Goal: Navigation & Orientation: Find specific page/section

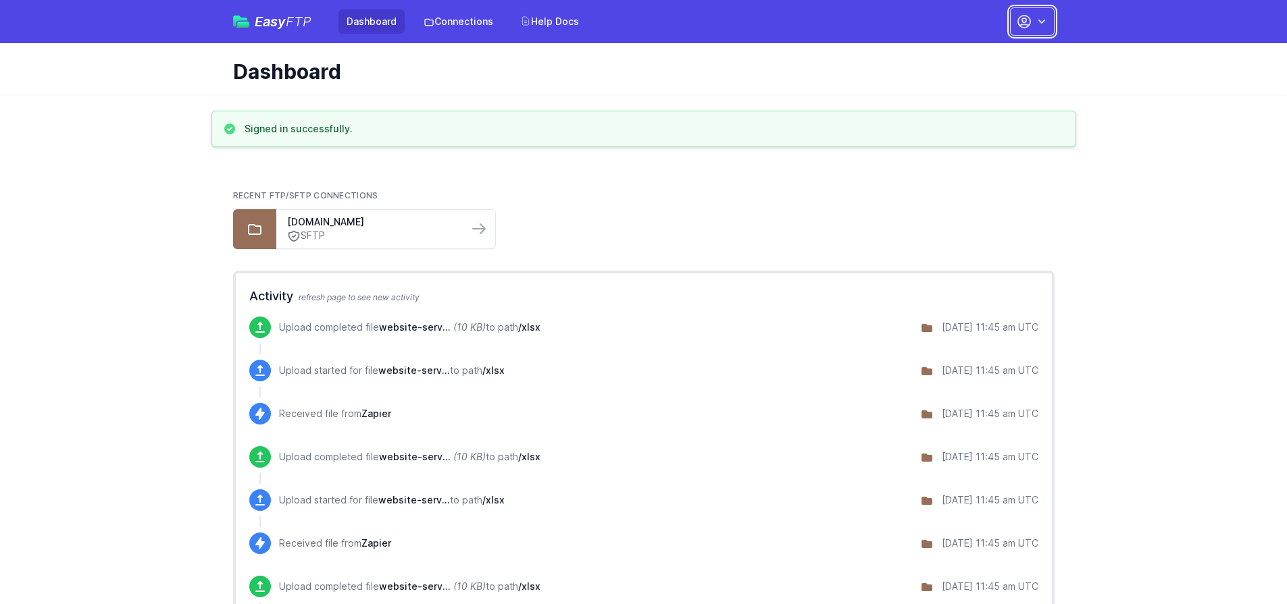
click at [1043, 20] on icon "button" at bounding box center [1041, 22] width 7 height 4
click at [692, 230] on ul "xyachts.sftp.wpengine.com SFTP" at bounding box center [643, 229] width 821 height 40
click at [972, 56] on link "Account Settings" at bounding box center [990, 56] width 130 height 24
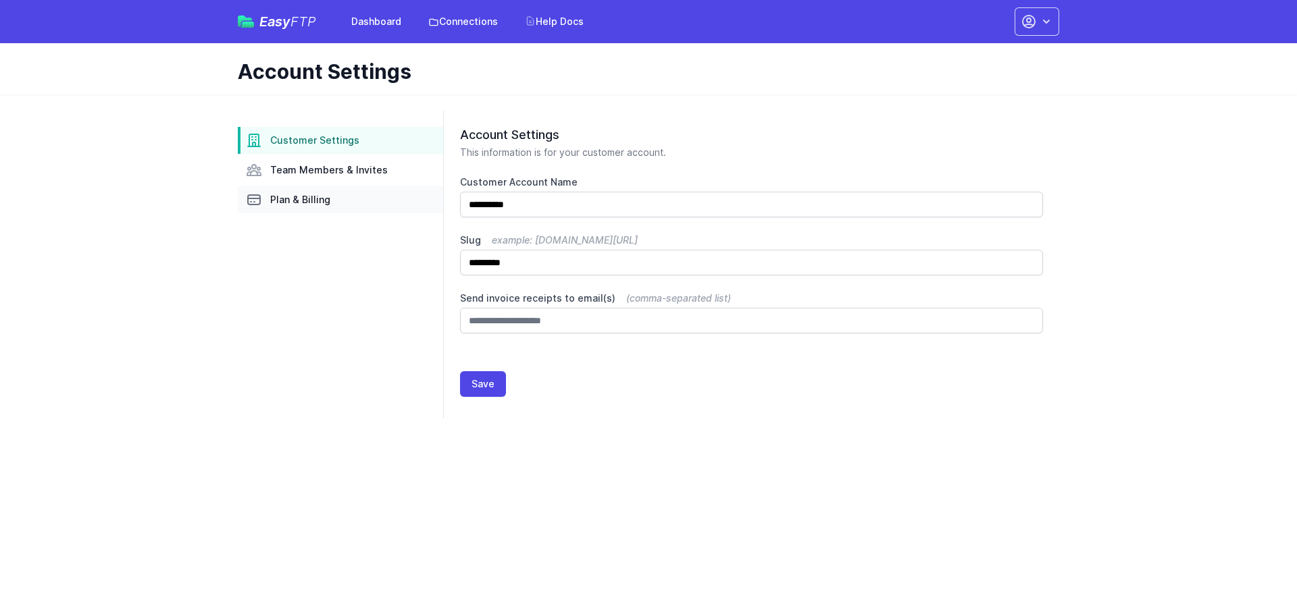
click at [299, 200] on span "Plan & Billing" at bounding box center [300, 200] width 60 height 14
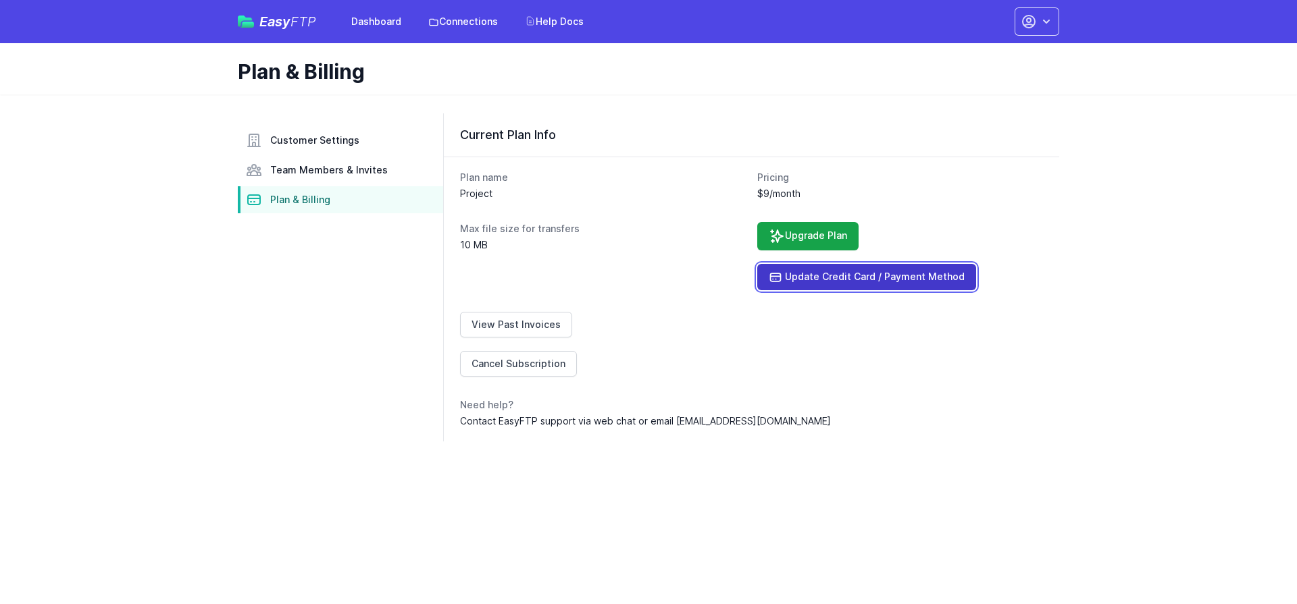
click at [829, 280] on link "Update Credit Card / Payment Method" at bounding box center [866, 277] width 219 height 26
click at [326, 171] on span "Team Members & Invites" at bounding box center [329, 170] width 118 height 14
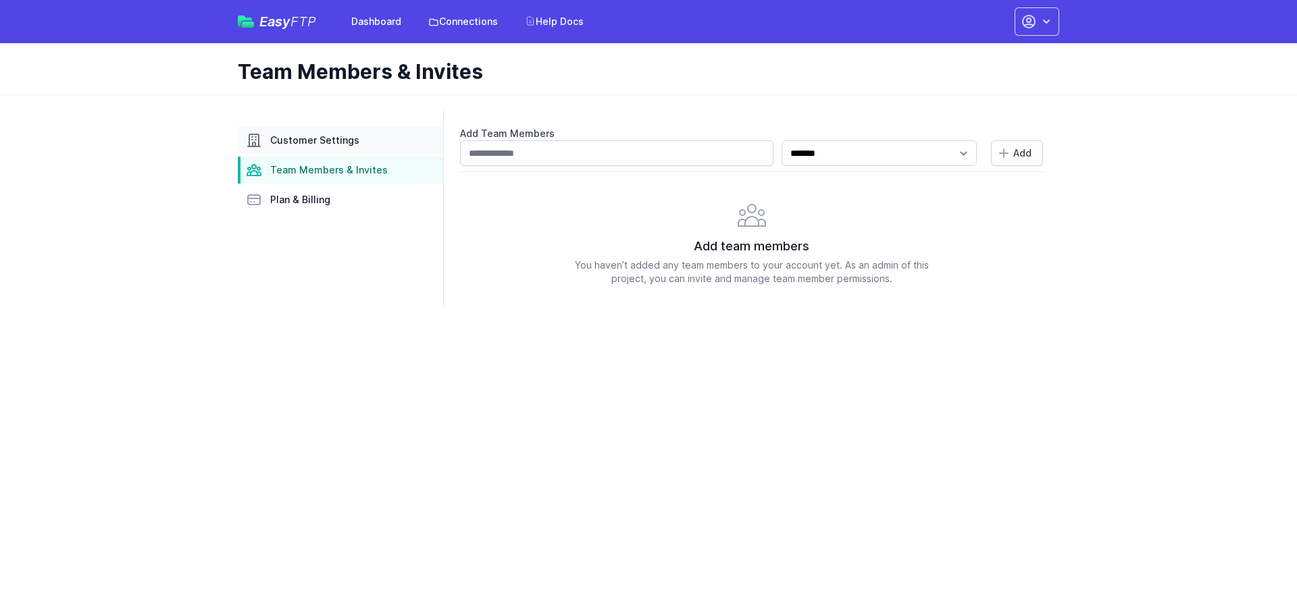
click at [313, 143] on span "Customer Settings" at bounding box center [314, 141] width 89 height 14
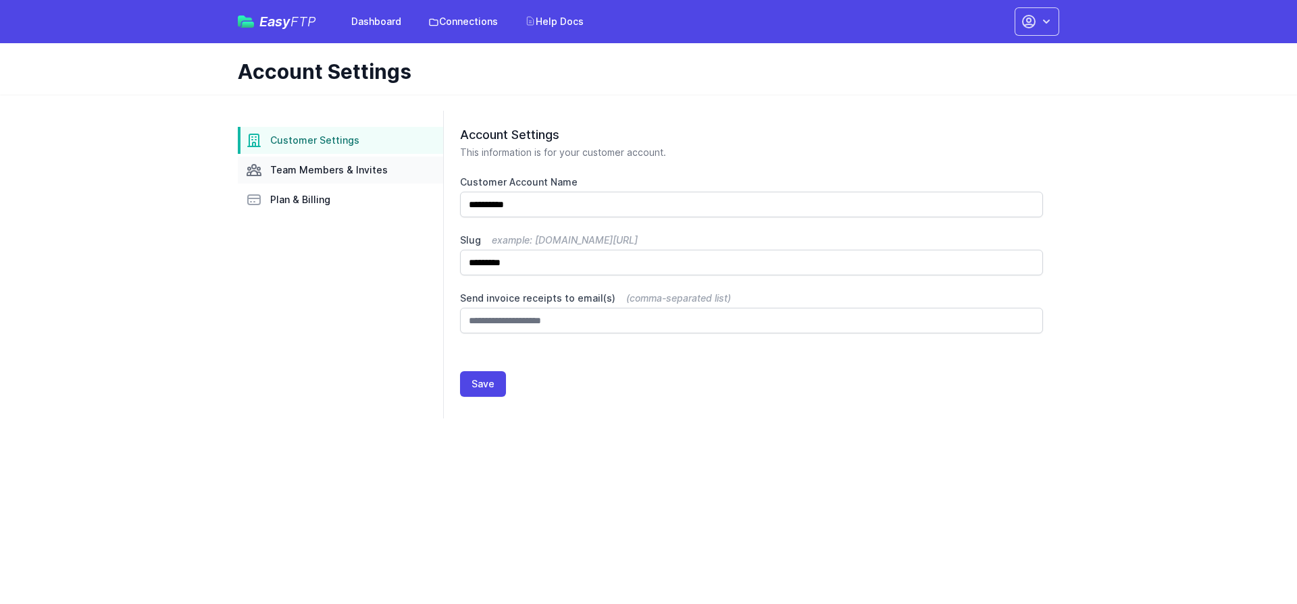
click at [313, 170] on span "Team Members & Invites" at bounding box center [329, 170] width 118 height 14
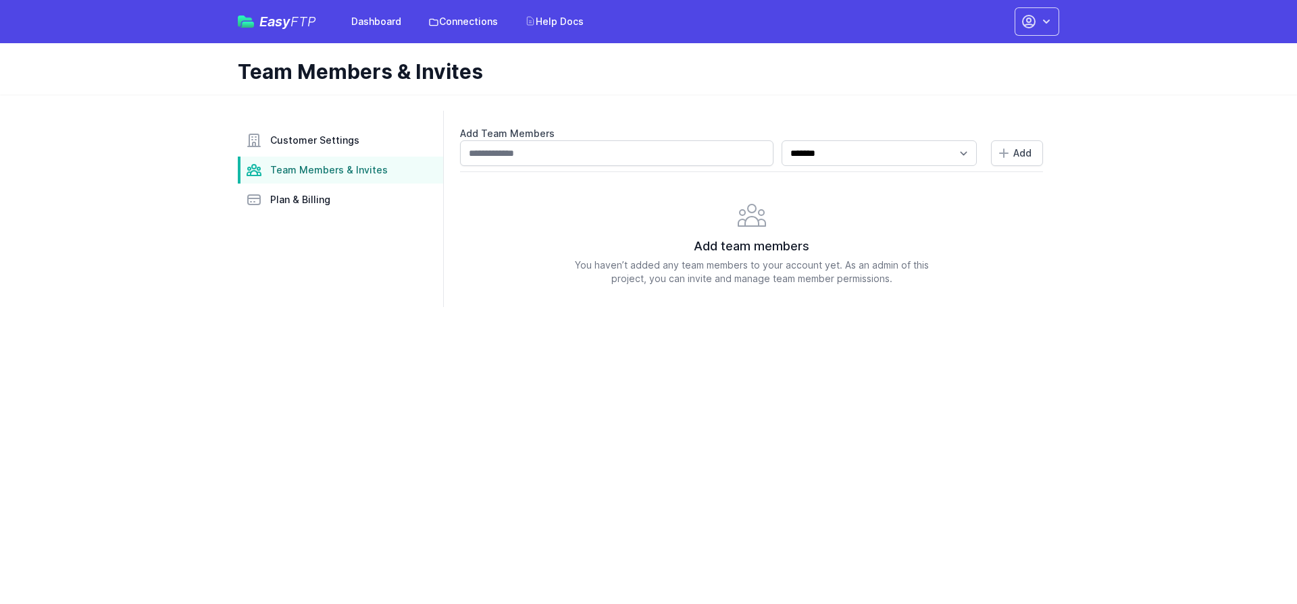
click at [1130, 70] on header "Team Members & Invites" at bounding box center [648, 68] width 1297 height 51
click at [271, 24] on span "Easy FTP" at bounding box center [287, 22] width 57 height 14
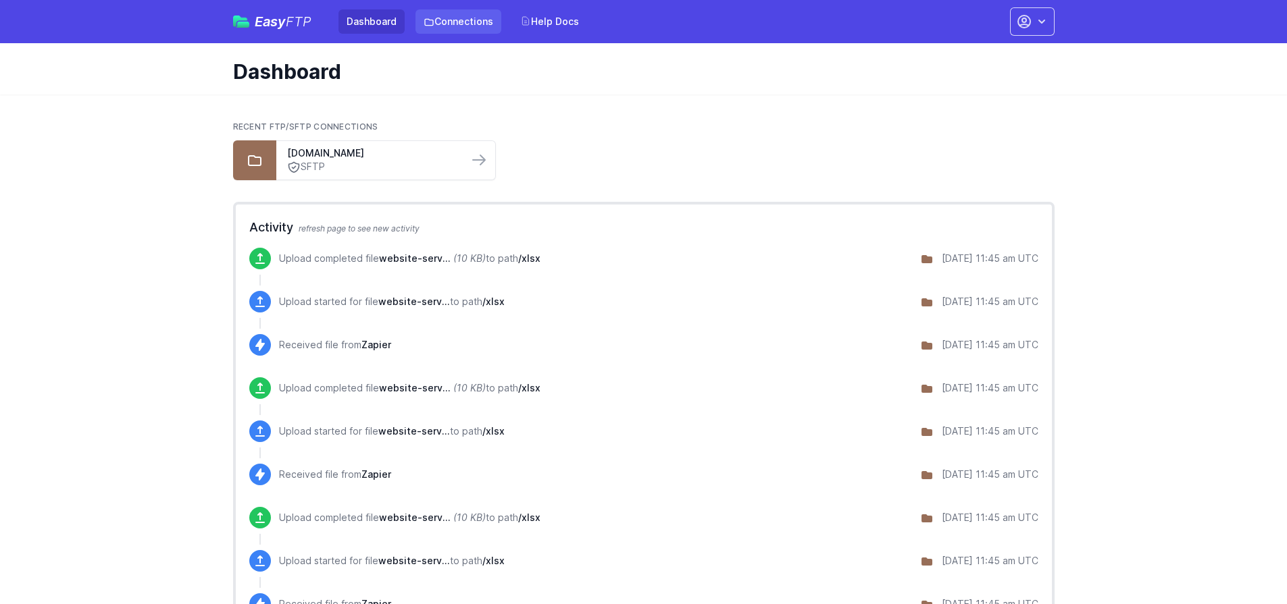
click at [450, 25] on link "Connections" at bounding box center [458, 21] width 86 height 24
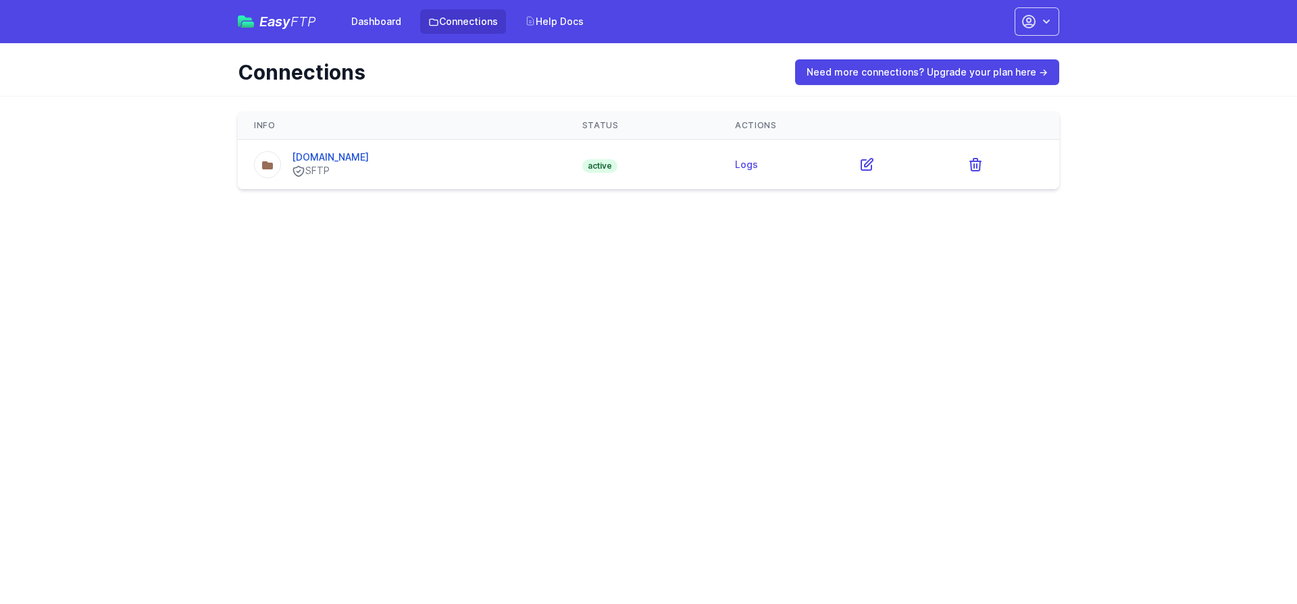
click at [1102, 206] on html "Easy FTP Dashboard Connections Help Docs Account Settings Your Profile Contact …" at bounding box center [648, 103] width 1297 height 206
